Goal: Information Seeking & Learning: Check status

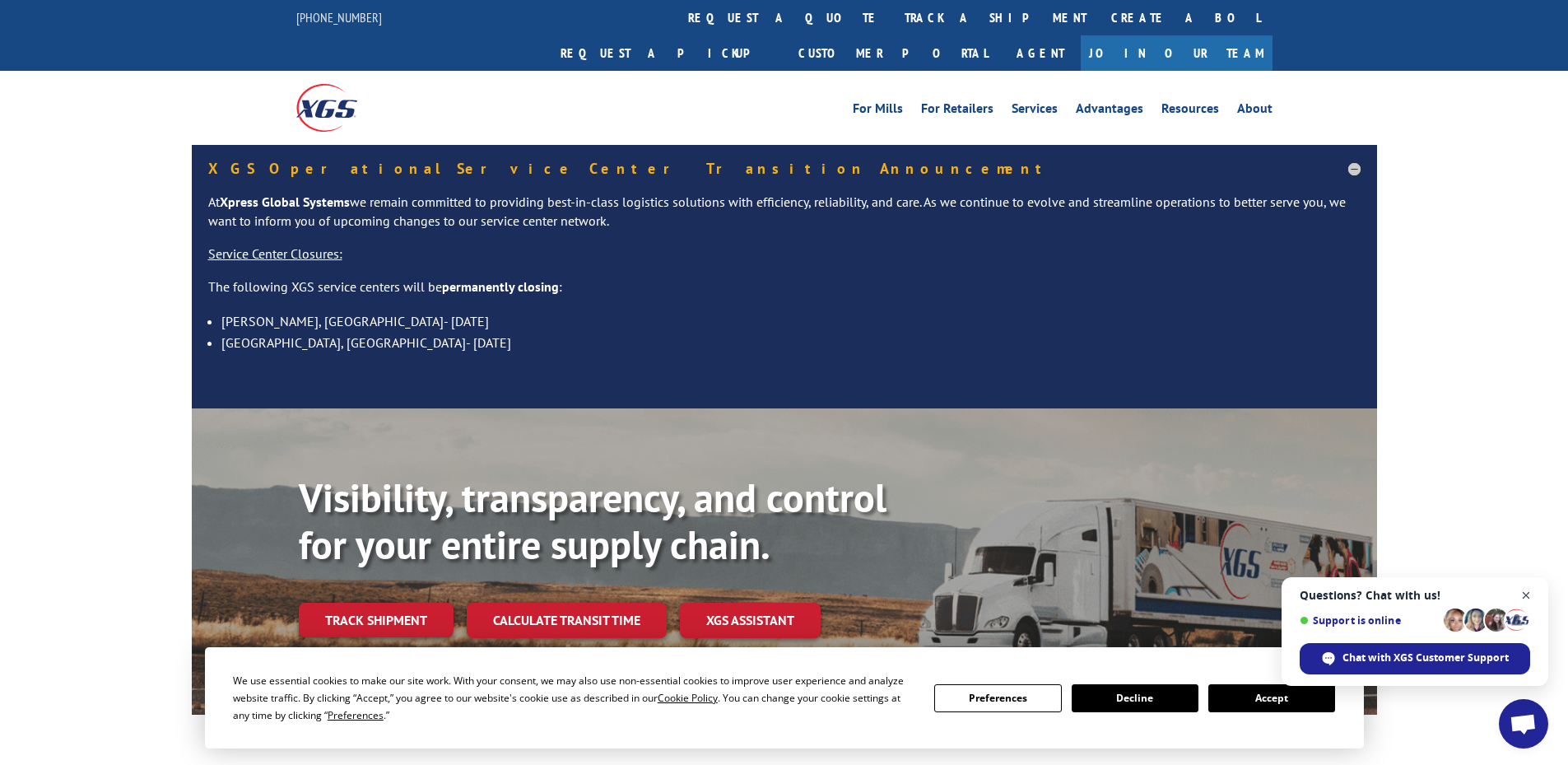
click at [1535, 589] on span "Open chat" at bounding box center [1526, 595] width 21 height 21
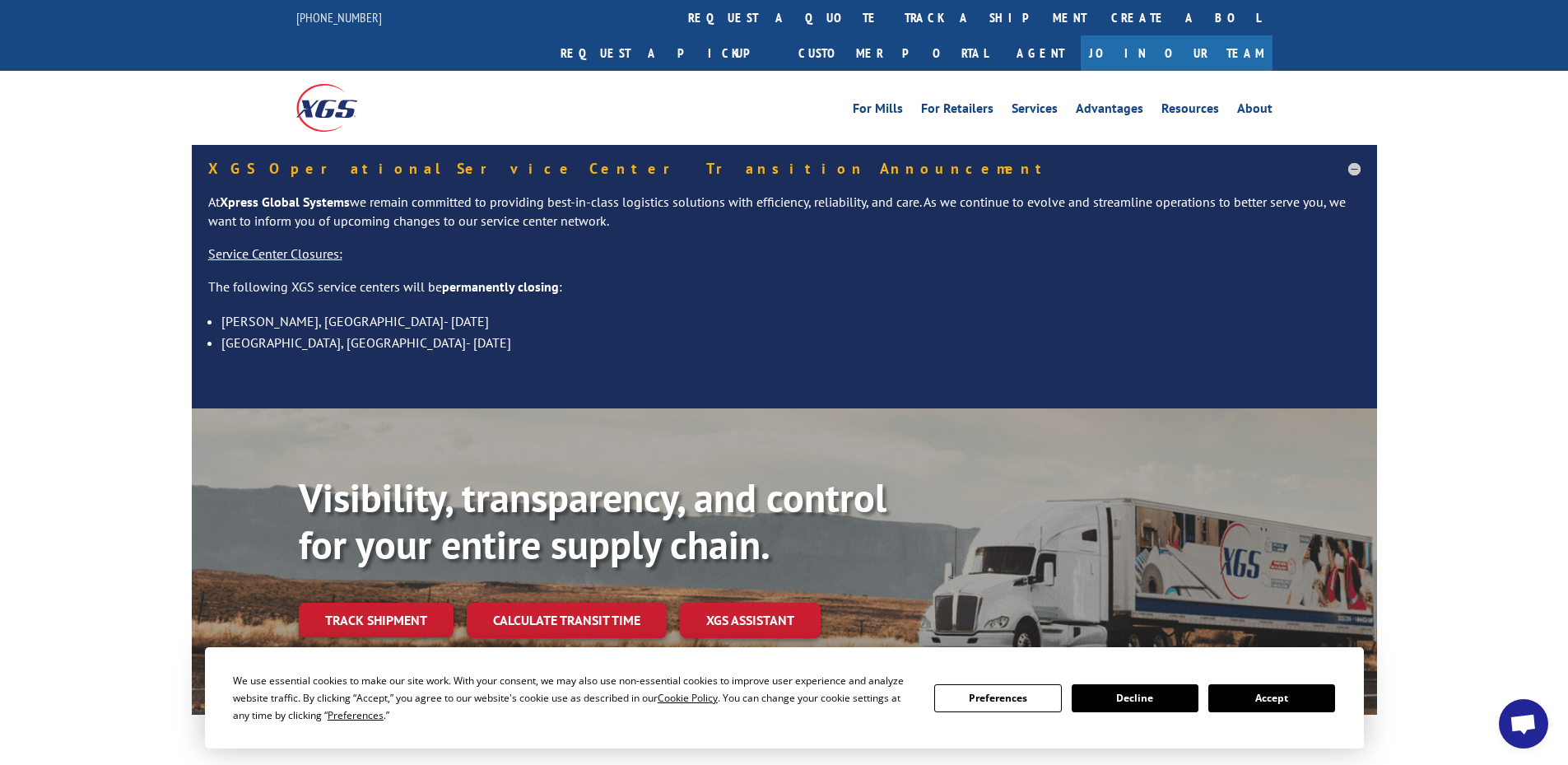
click at [1324, 688] on button "Accept" at bounding box center [1272, 697] width 127 height 28
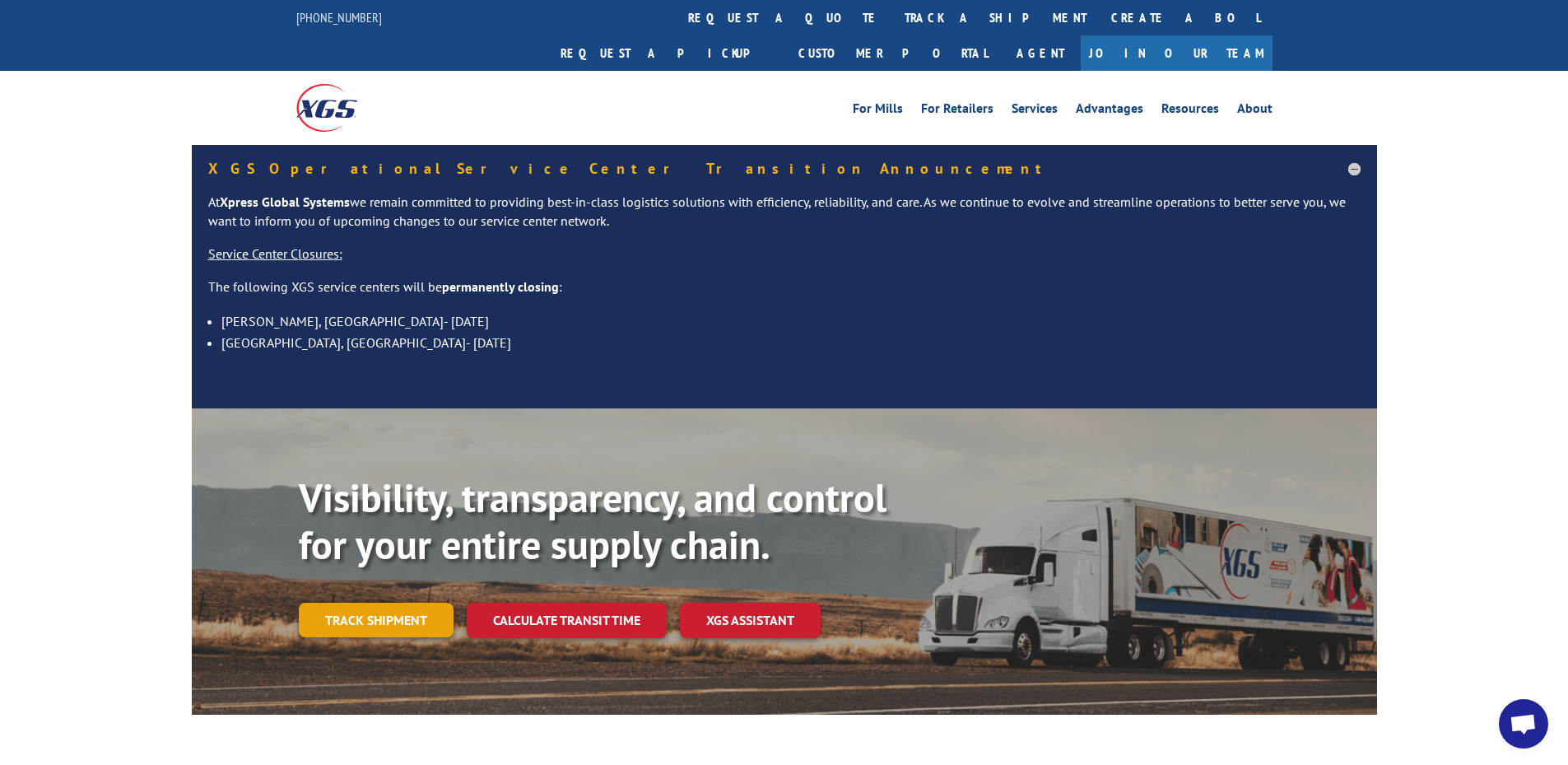
click at [389, 603] on link "Track shipment" at bounding box center [376, 619] width 154 height 35
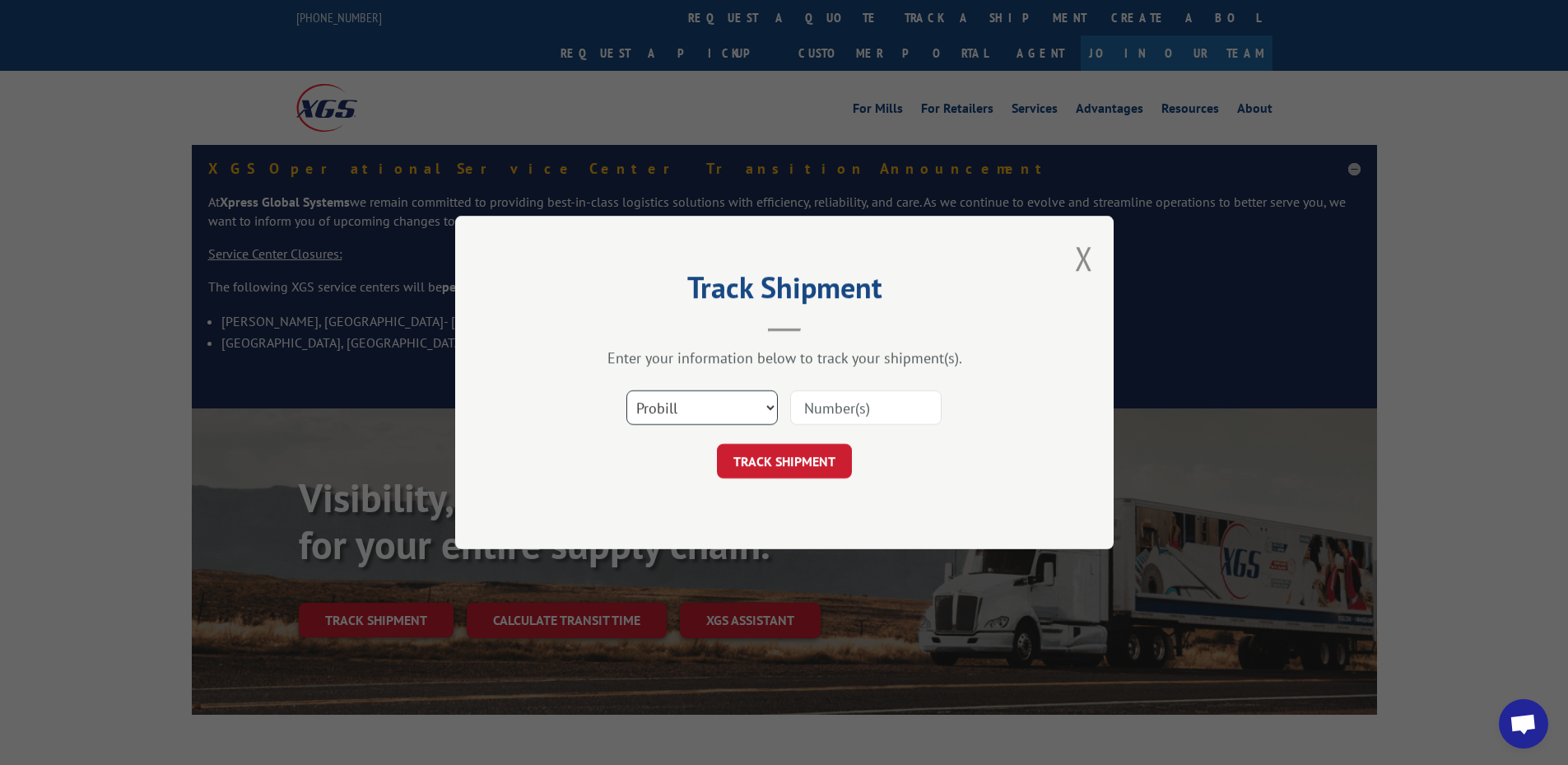
click at [687, 404] on select "Select category... Probill BOL PO" at bounding box center [702, 407] width 152 height 35
select select "bol"
click at [626, 390] on select "Select category... Probill BOL PO" at bounding box center [702, 407] width 152 height 35
click at [842, 420] on input at bounding box center [866, 407] width 152 height 35
paste input "5996405"
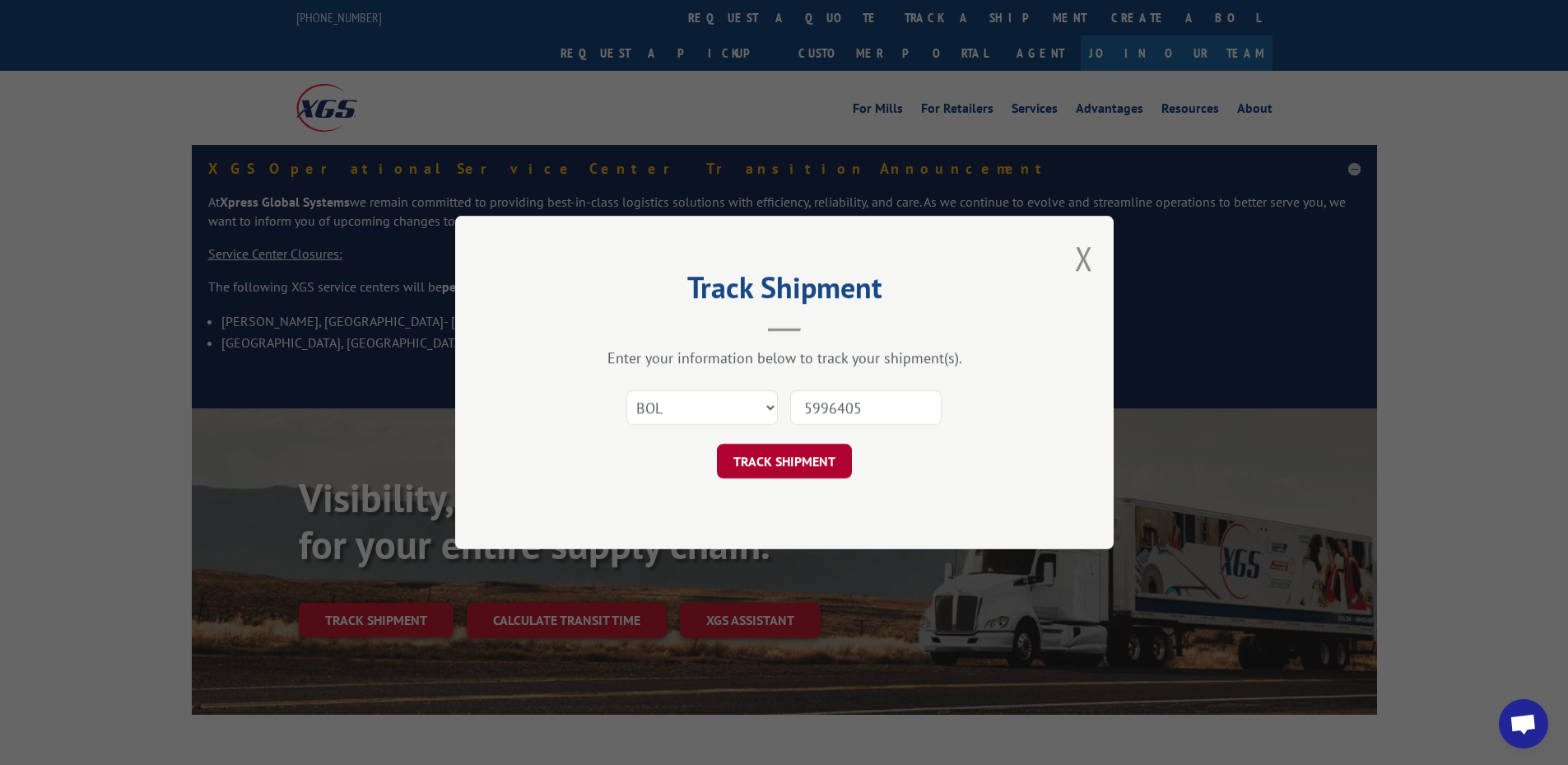
type input "5996405"
click at [772, 445] on button "TRACK SHIPMENT" at bounding box center [784, 461] width 135 height 35
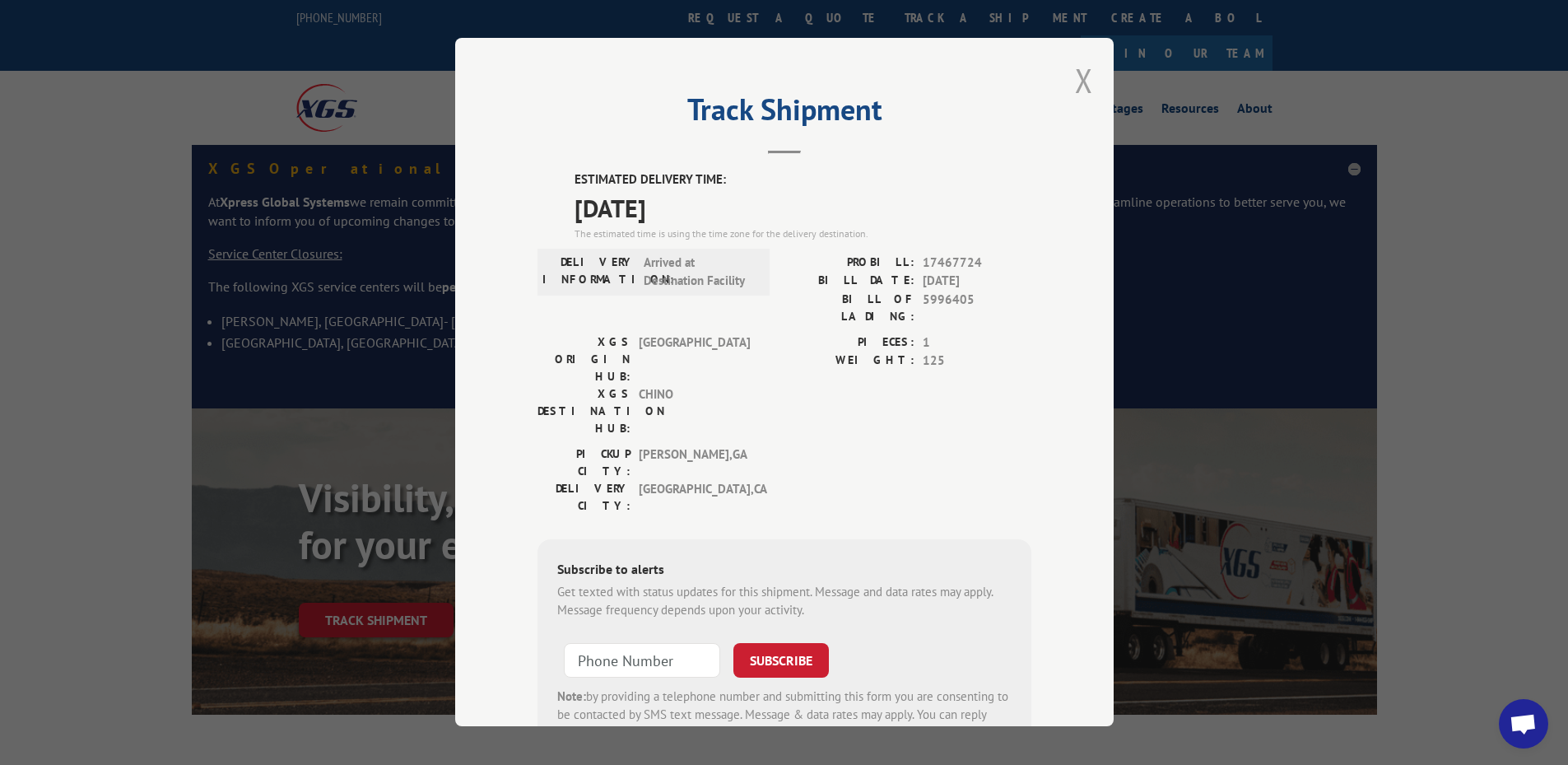
click at [1077, 86] on button "Close modal" at bounding box center [1084, 79] width 18 height 44
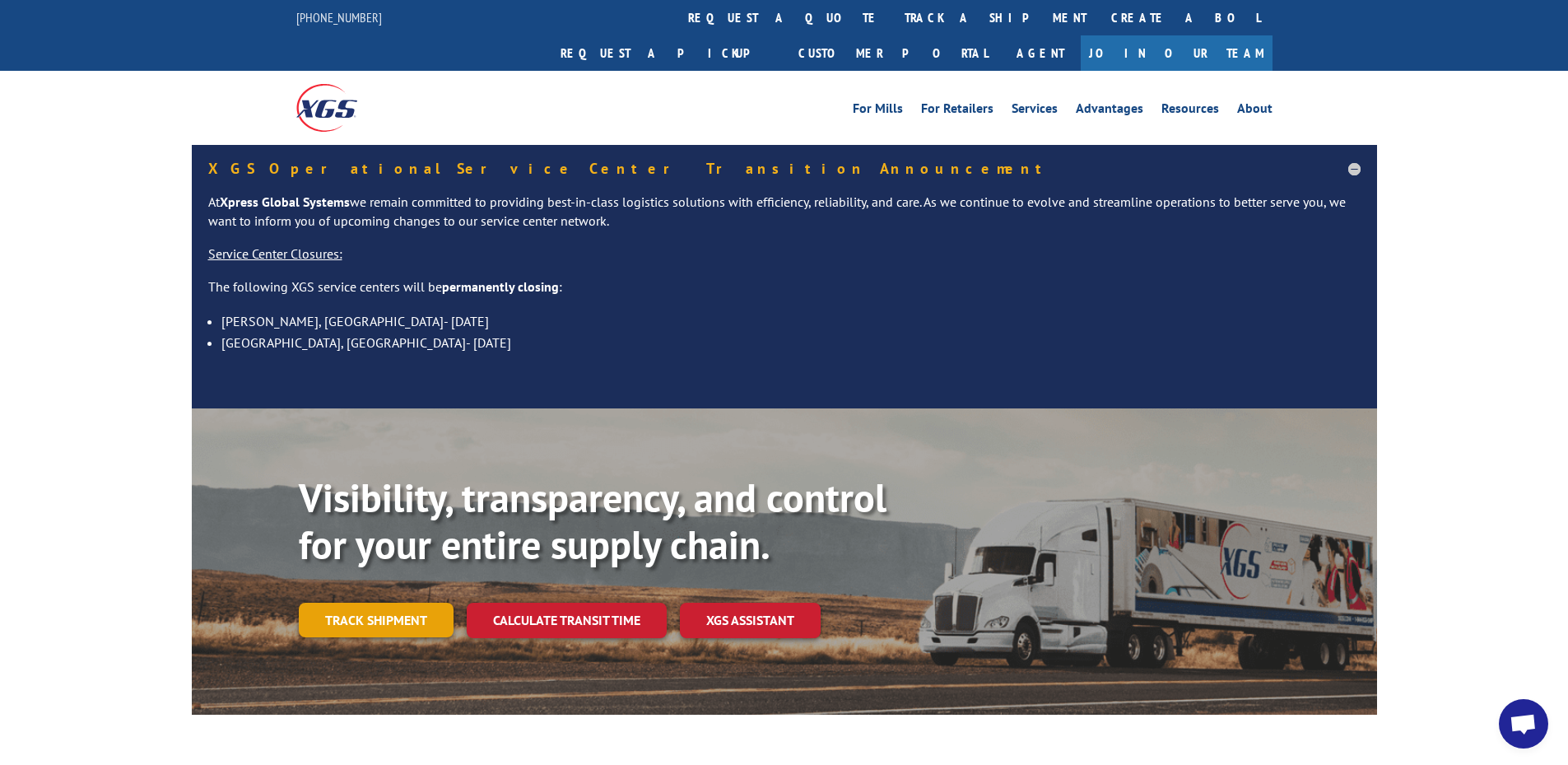
click at [382, 567] on div "Visibility, transparency, and control for your entire supply chain. Track shipm…" at bounding box center [838, 588] width 1078 height 229
click at [344, 603] on link "Track shipment" at bounding box center [376, 619] width 154 height 35
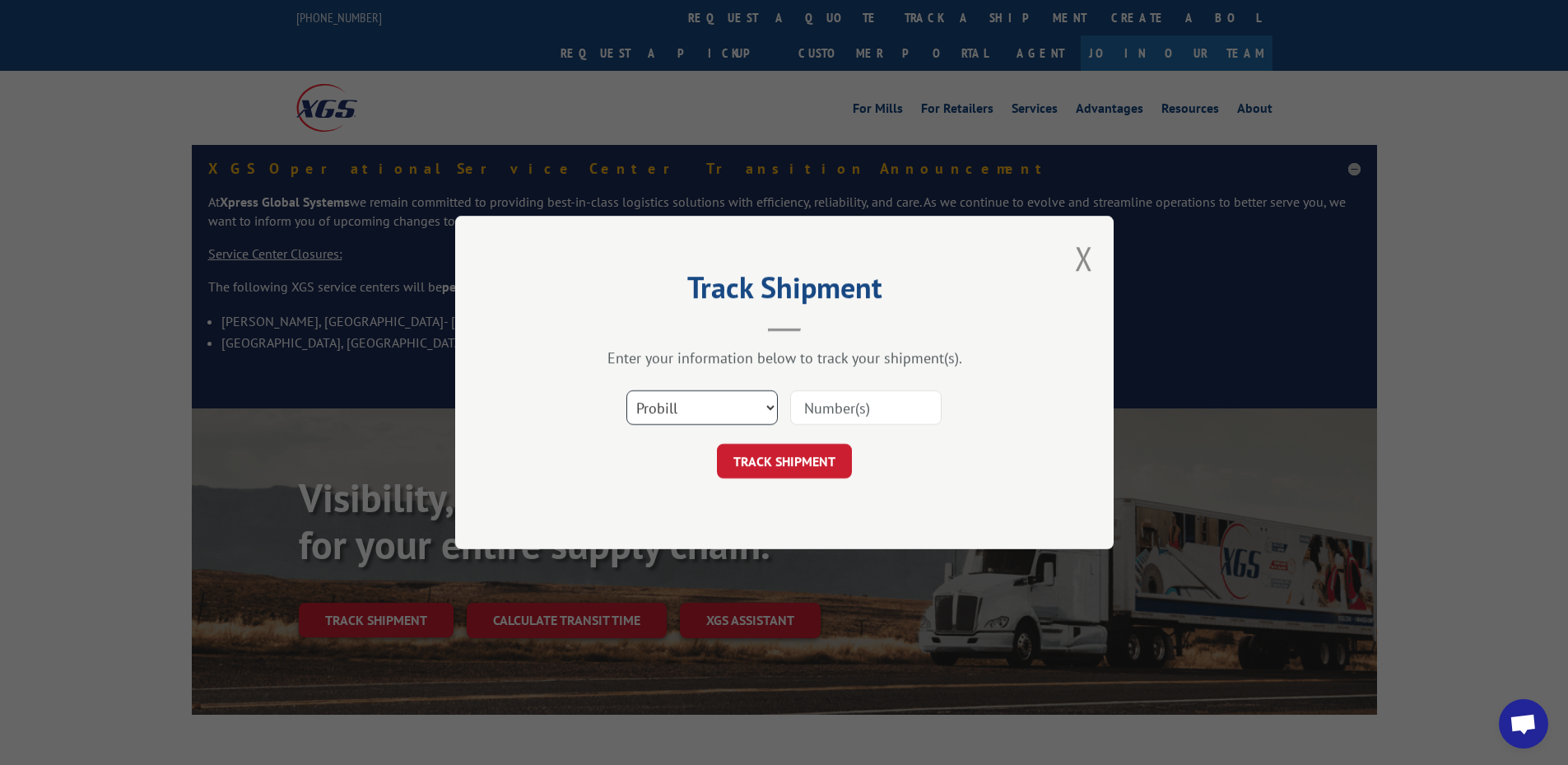
click at [732, 401] on select "Select category... Probill BOL PO" at bounding box center [702, 407] width 152 height 35
select select "bol"
click at [626, 390] on select "Select category... Probill BOL PO" at bounding box center [702, 407] width 152 height 35
click at [847, 406] on input at bounding box center [866, 407] width 152 height 35
paste input "6004060"
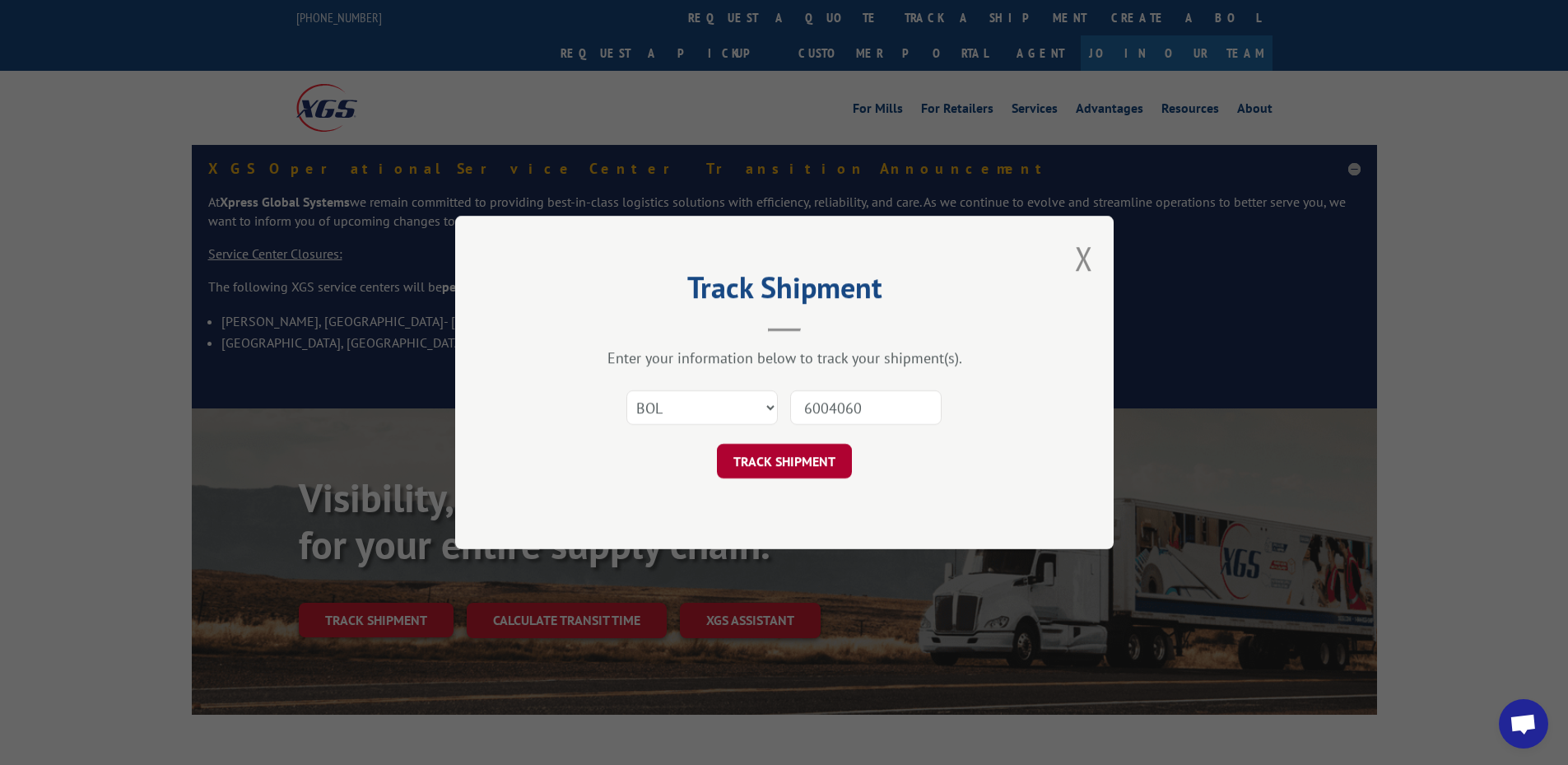
type input "6004060"
click at [784, 456] on button "TRACK SHIPMENT" at bounding box center [784, 461] width 135 height 35
